Goal: Entertainment & Leisure: Consume media (video, audio)

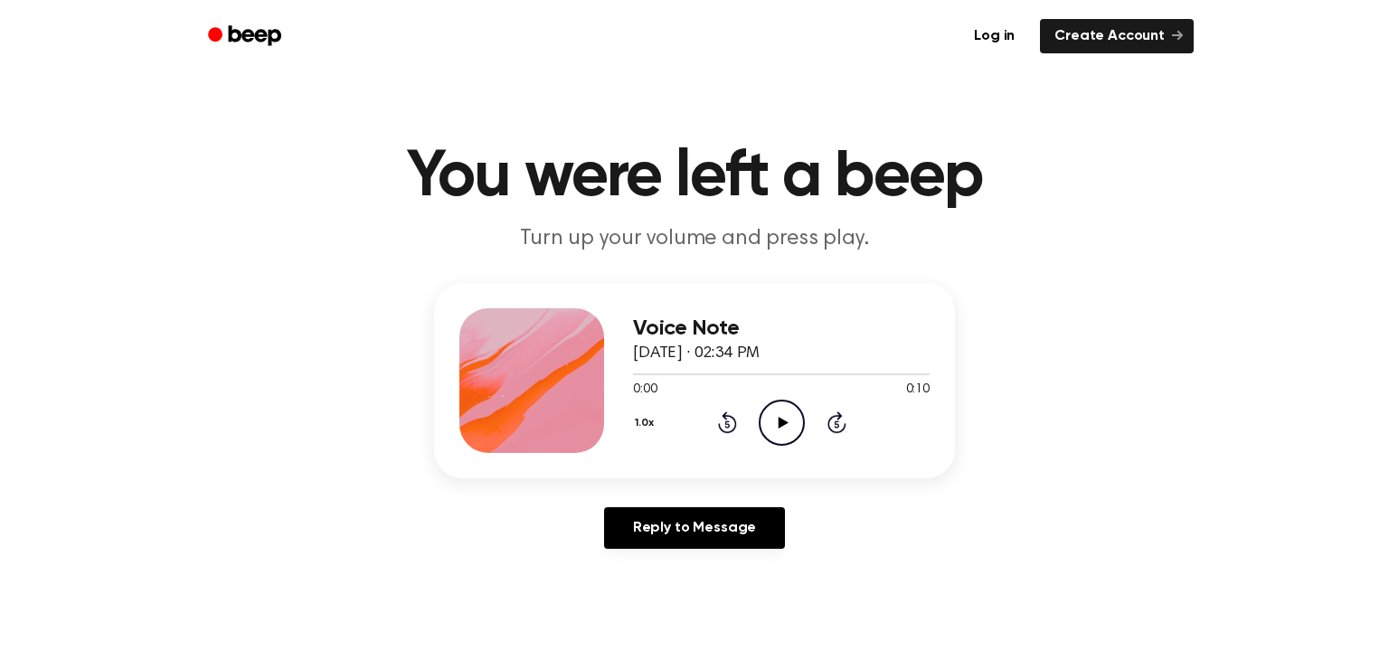
click at [783, 439] on icon "Play Audio" at bounding box center [782, 423] width 46 height 46
click at [783, 439] on icon "Pause Audio" at bounding box center [782, 423] width 46 height 46
click at [725, 430] on icon "Rewind 5 seconds" at bounding box center [727, 423] width 20 height 24
click at [781, 433] on icon "Play Audio" at bounding box center [782, 423] width 46 height 46
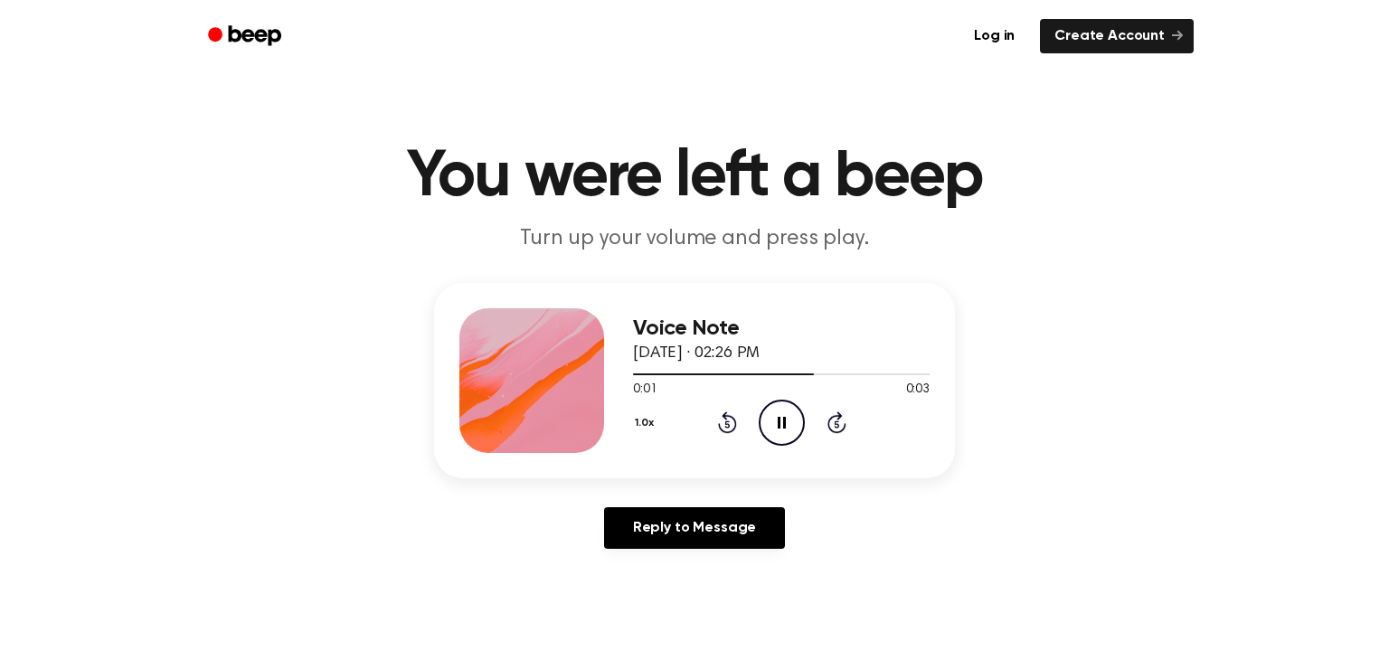
click at [779, 429] on icon "Pause Audio" at bounding box center [782, 423] width 46 height 46
click at [775, 422] on icon "Play Audio" at bounding box center [782, 423] width 46 height 46
click at [774, 421] on icon "Play Audio" at bounding box center [782, 423] width 46 height 46
click at [772, 420] on icon "Pause Audio" at bounding box center [782, 423] width 46 height 46
click at [778, 422] on icon at bounding box center [783, 423] width 10 height 12
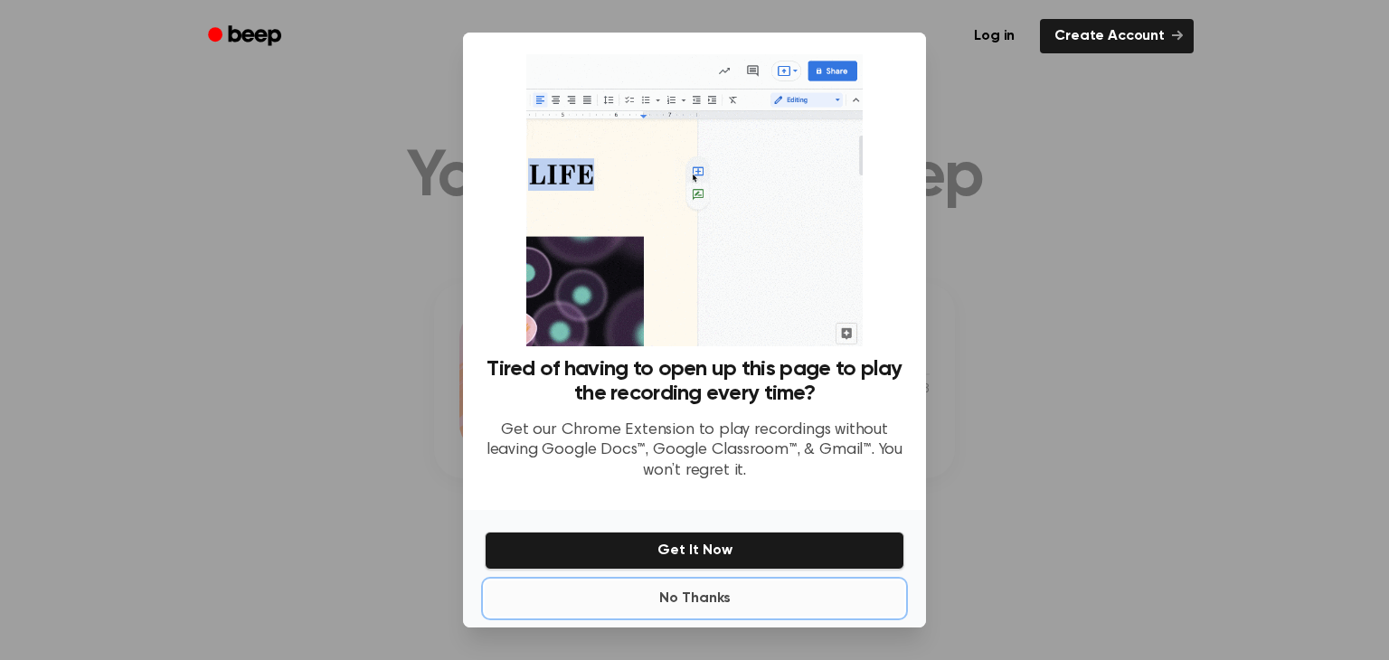
click at [702, 597] on button "No Thanks" at bounding box center [695, 599] width 420 height 36
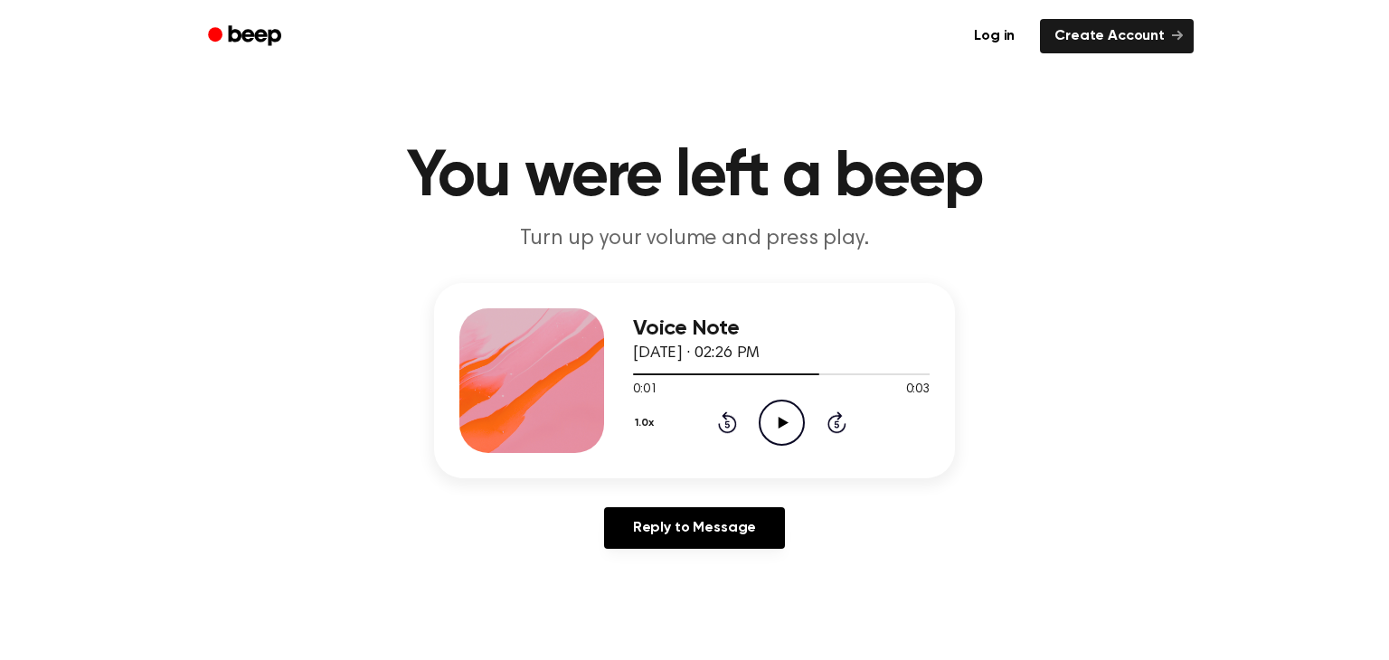
click at [779, 438] on icon "Play Audio" at bounding box center [782, 423] width 46 height 46
click at [774, 416] on icon "Play Audio" at bounding box center [782, 423] width 46 height 46
click at [771, 415] on icon "Pause Audio" at bounding box center [782, 423] width 46 height 46
